Goal: Find specific page/section: Find specific page/section

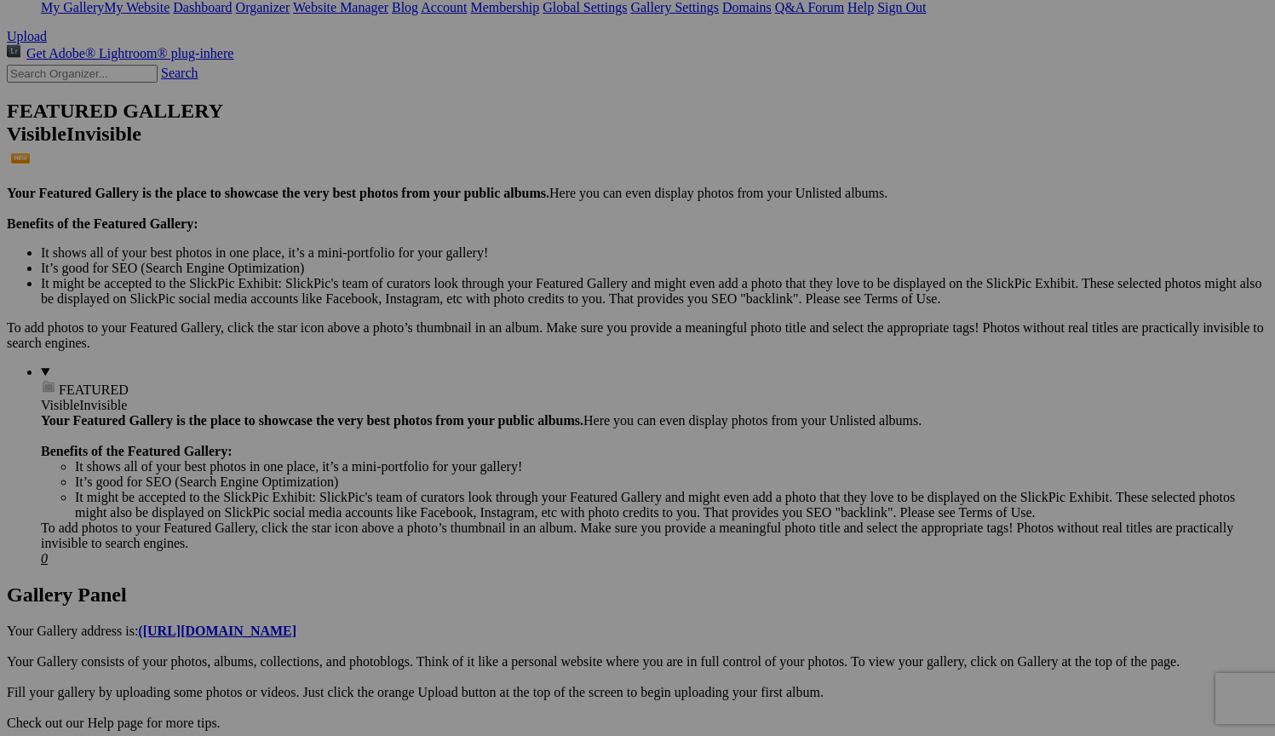
scroll to position [401, 0]
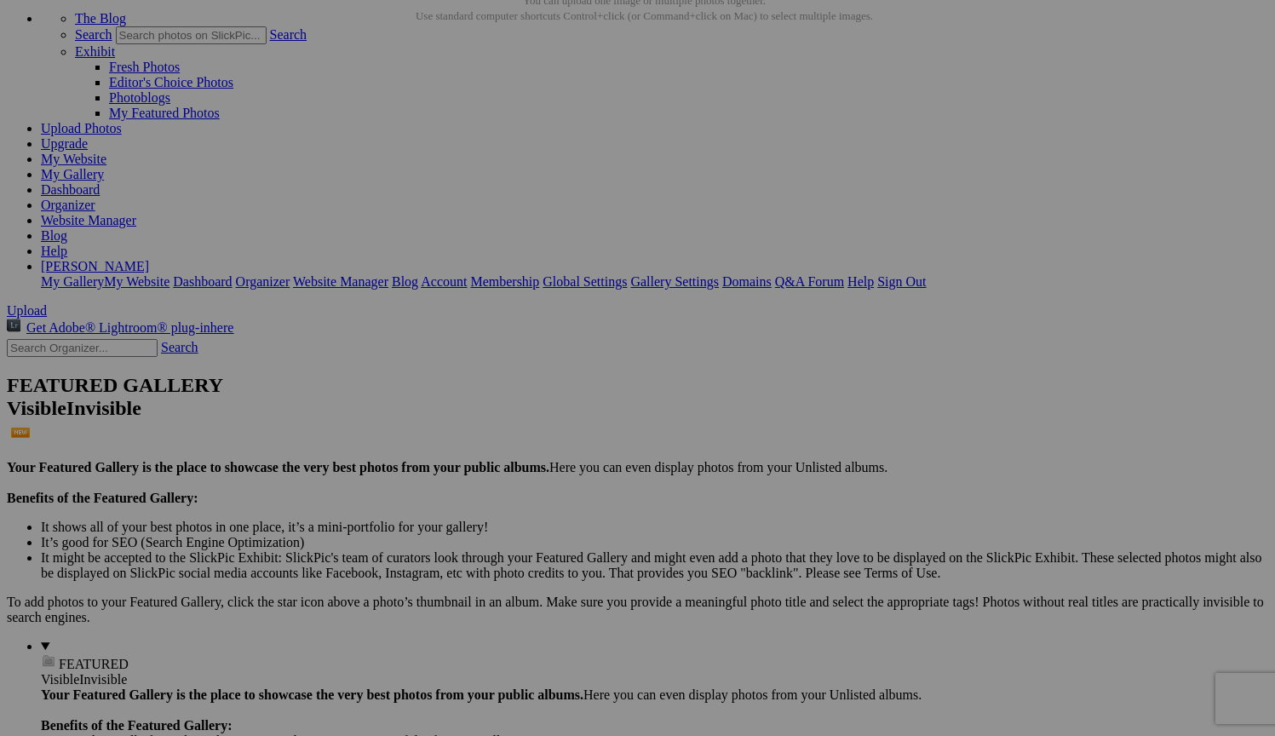
scroll to position [94, 0]
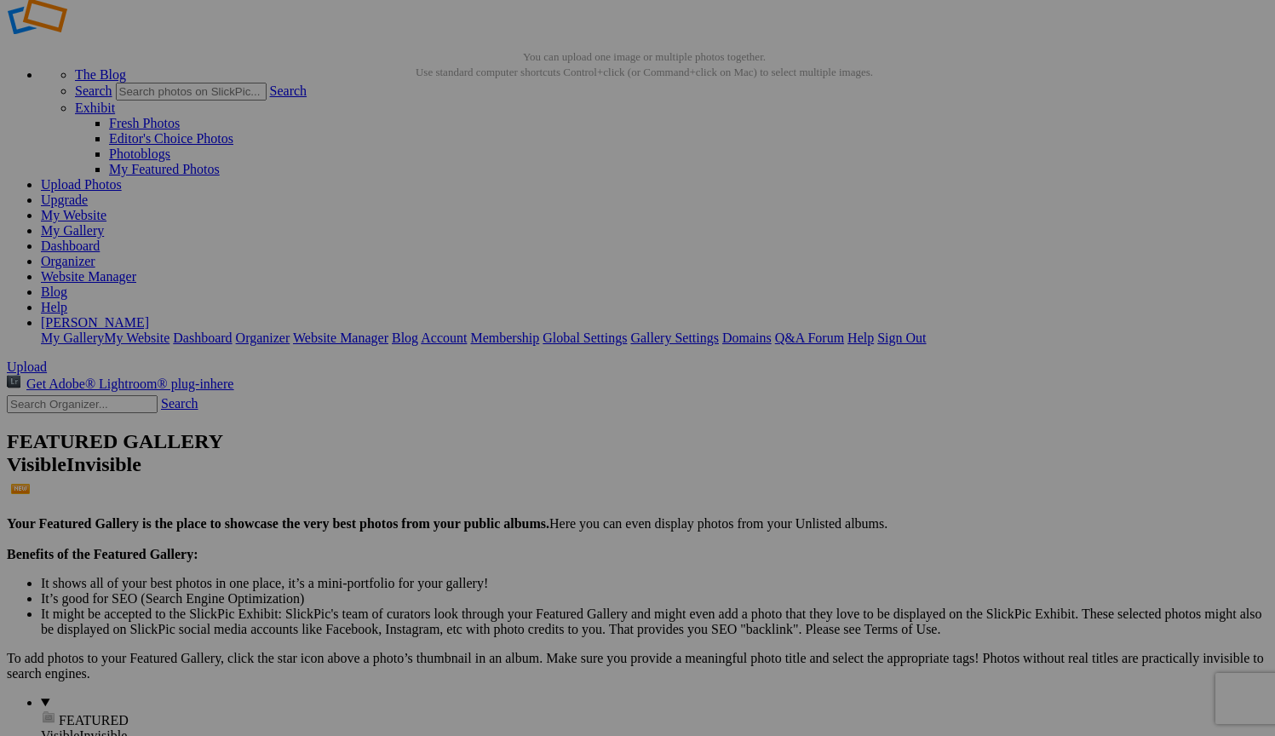
scroll to position [49, 0]
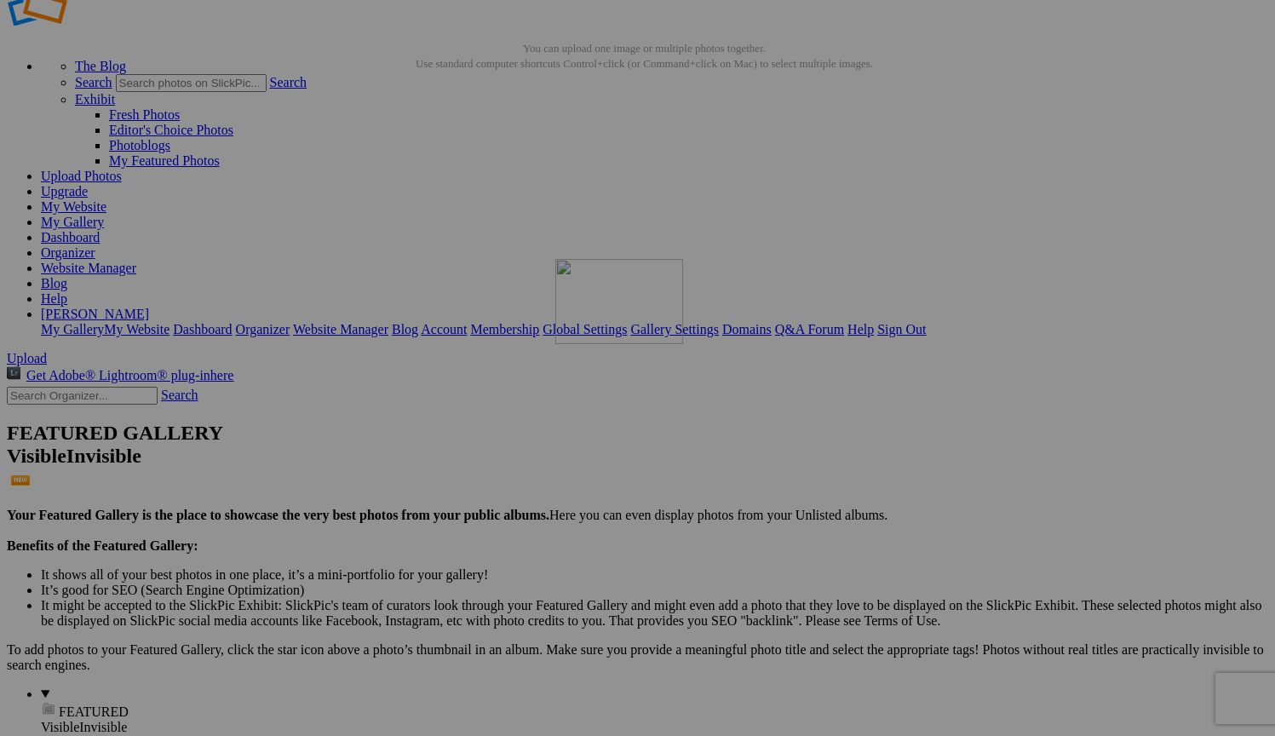
drag, startPoint x: 473, startPoint y: 434, endPoint x: 801, endPoint y: 406, distance: 329.2
drag, startPoint x: 954, startPoint y: 418, endPoint x: 1032, endPoint y: 401, distance: 79.4
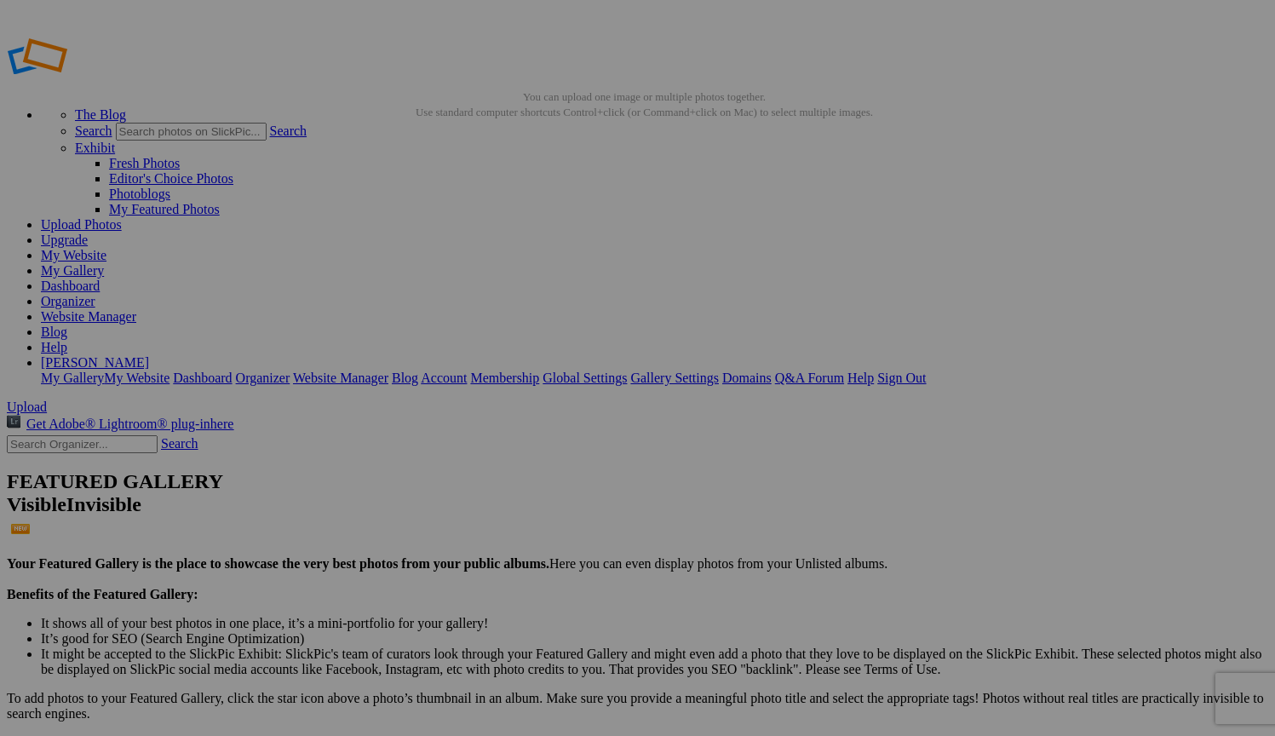
scroll to position [0, 0]
click at [136, 309] on link "Website Manager" at bounding box center [88, 316] width 95 height 14
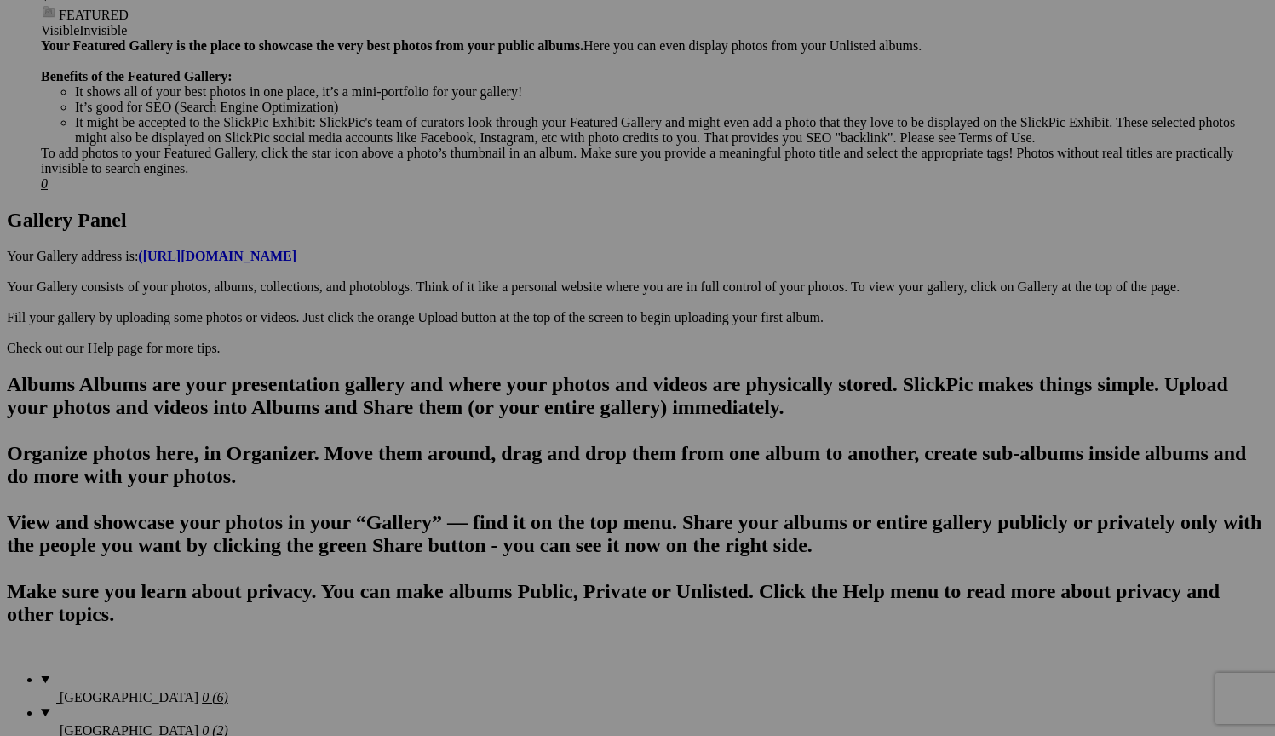
scroll to position [741, 1]
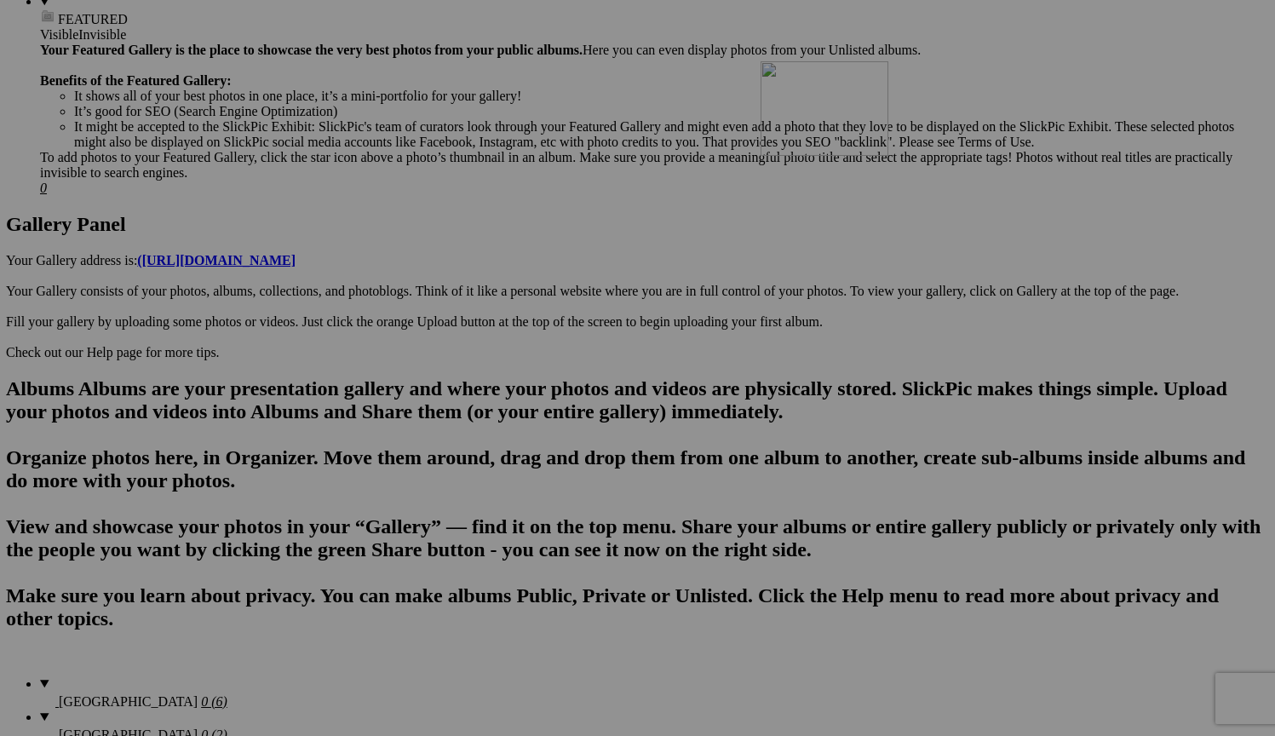
drag, startPoint x: 1067, startPoint y: 374, endPoint x: 1006, endPoint y: 210, distance: 175.2
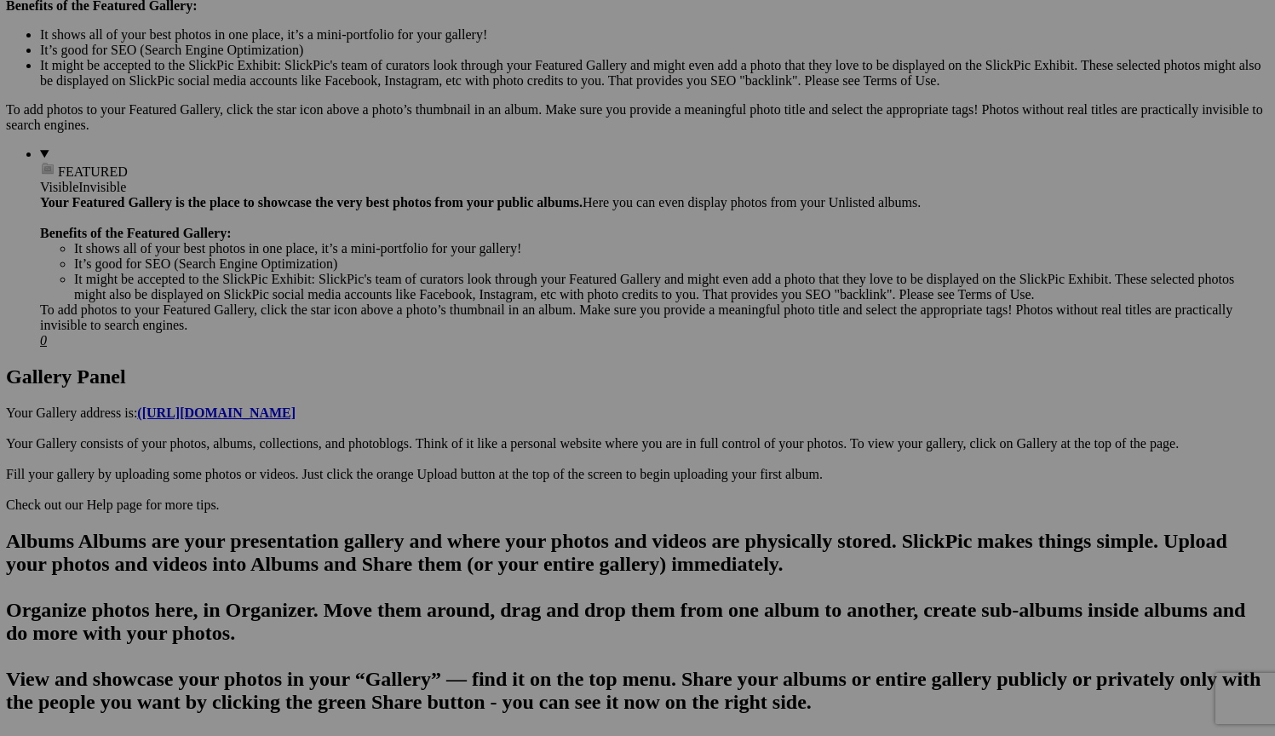
scroll to position [511, 1]
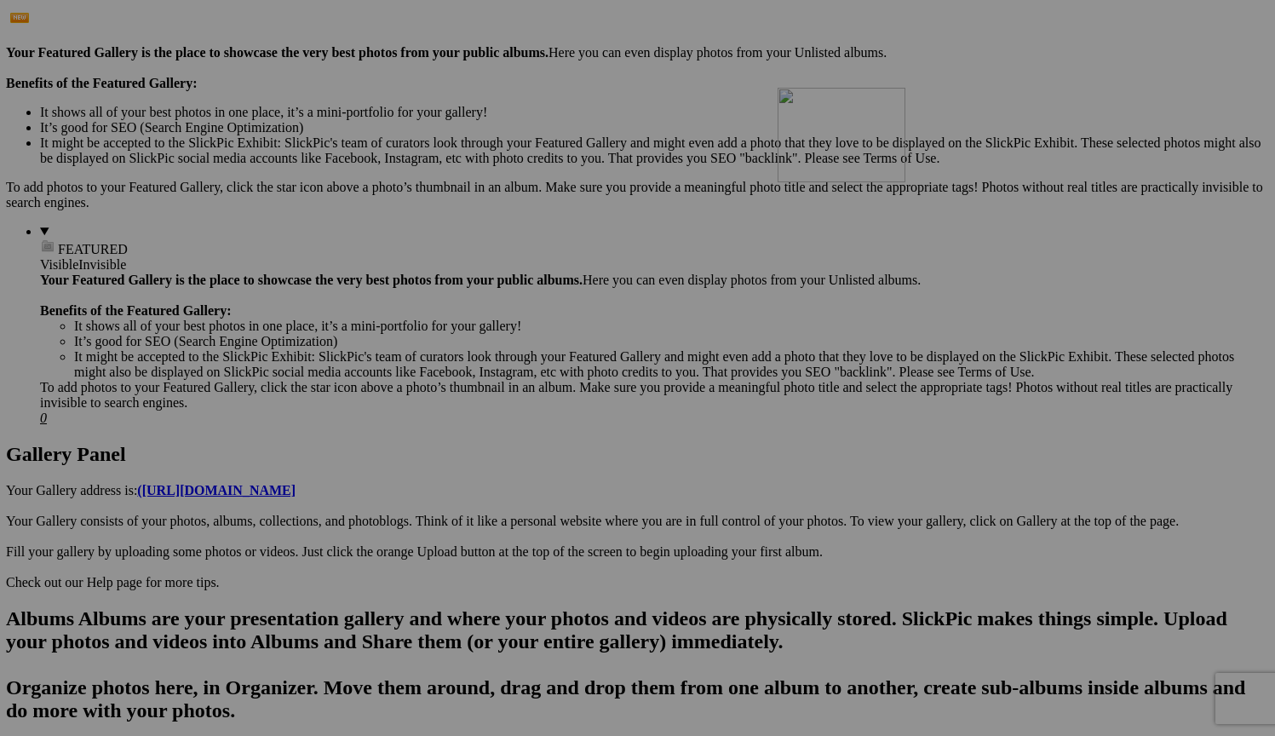
drag, startPoint x: 1076, startPoint y: 369, endPoint x: 1022, endPoint y: 237, distance: 142.6
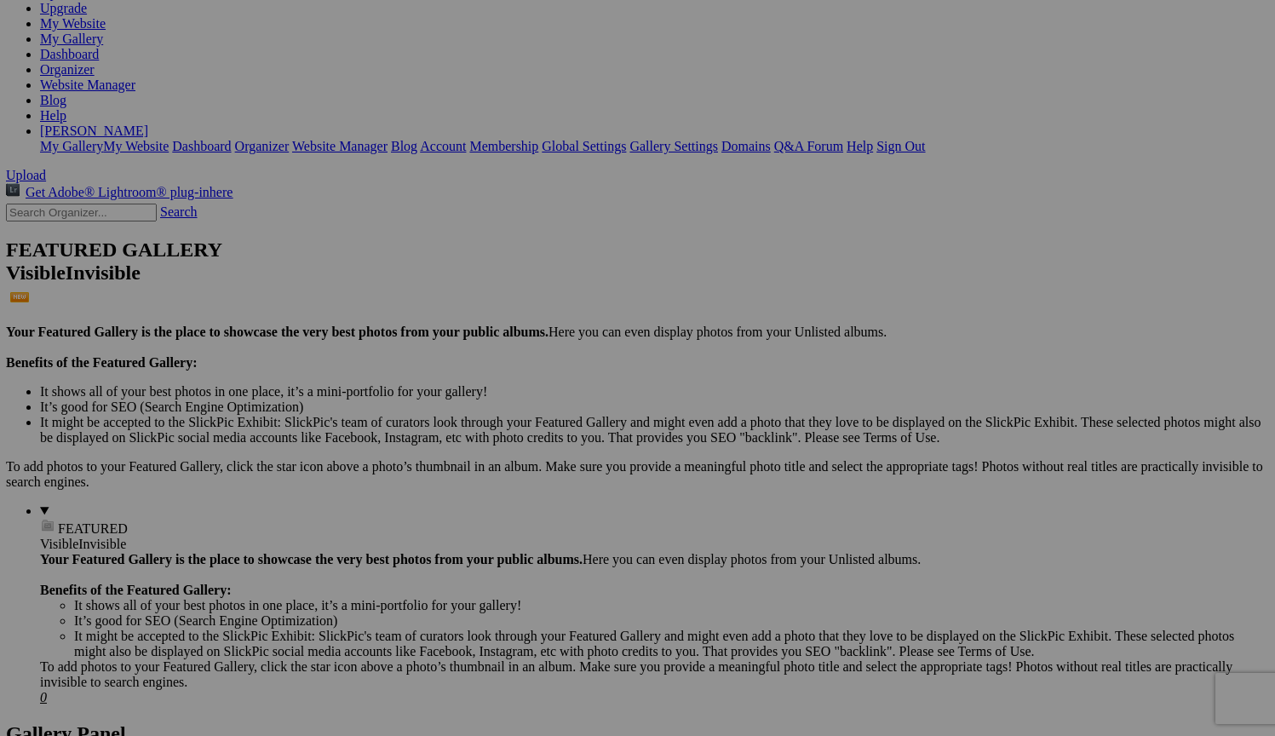
scroll to position [230, 1]
drag, startPoint x: 1064, startPoint y: 454, endPoint x: 1007, endPoint y: 296, distance: 168.4
